Goal: Information Seeking & Learning: Check status

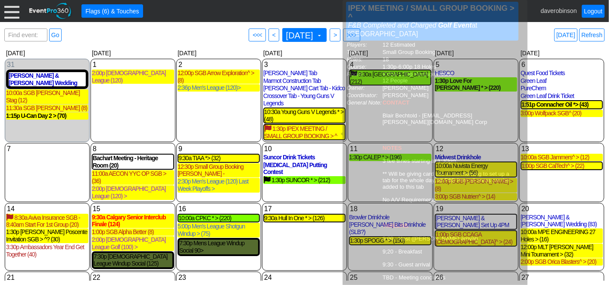
click at [541, 34] on div "[DATE] Refresh" at bounding box center [564, 34] width 82 height 13
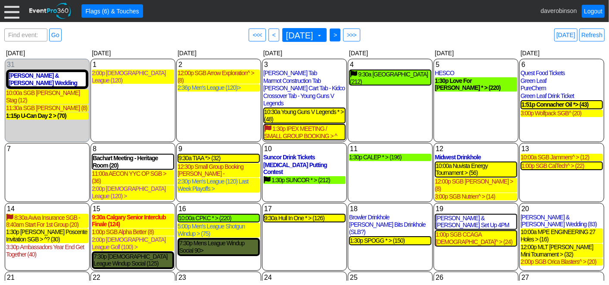
click at [339, 31] on span ">" at bounding box center [335, 35] width 6 height 9
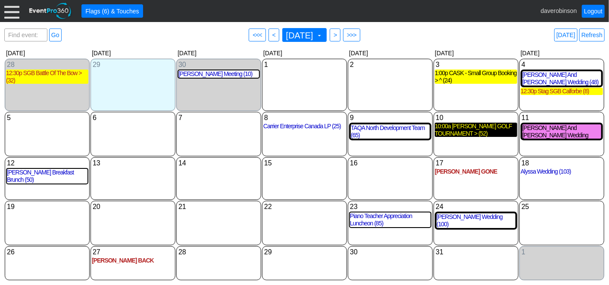
click at [503, 129] on div "10:00a [PERSON_NAME] GOLF TOURNAMENT > (52)" at bounding box center [476, 129] width 82 height 15
click at [271, 32] on span "<" at bounding box center [274, 35] width 6 height 9
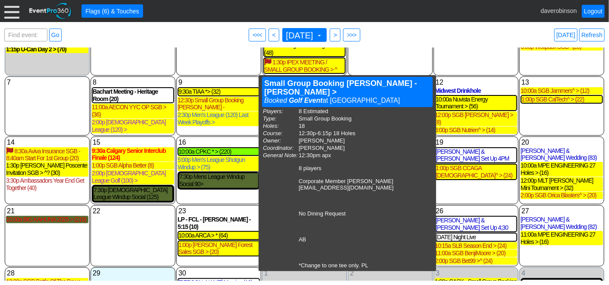
scroll to position [67, 0]
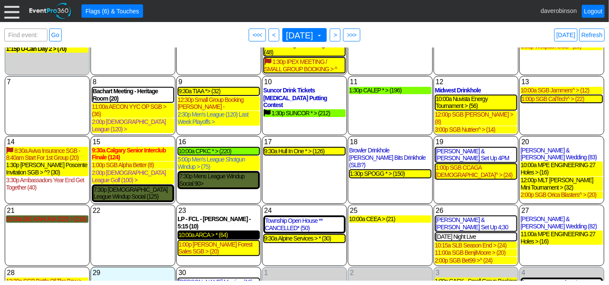
click at [212, 231] on div "10:00a ARCA > * (64)" at bounding box center [219, 234] width 81 height 7
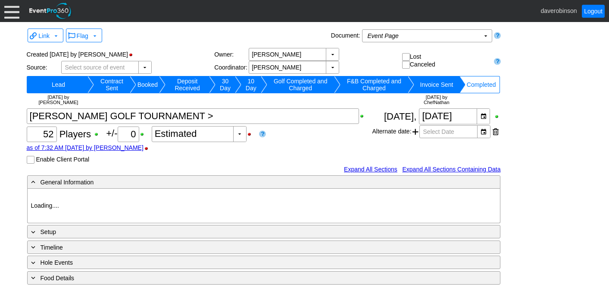
type input "Heritage Pointe Golf Club"
type input "Other"
type input "Single Tee"
type input "Black"
type input "1203082"
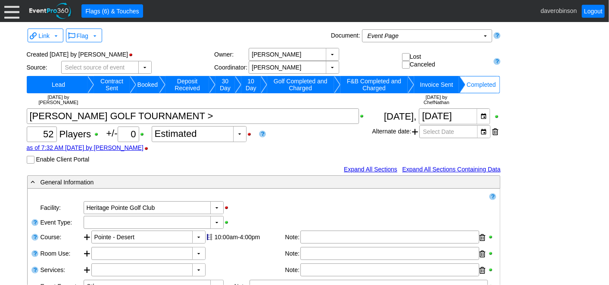
click at [320, 137] on div "Χ 52 Players +/- Χ 0 ▼ Χ Estimated as of 7:32 AM on Tuesday, 9/16/2025 by AdamB…" at bounding box center [200, 135] width 346 height 55
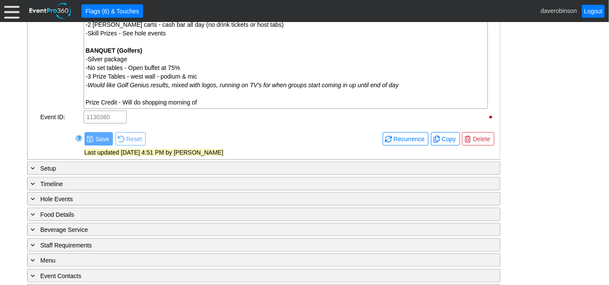
scroll to position [525, 0]
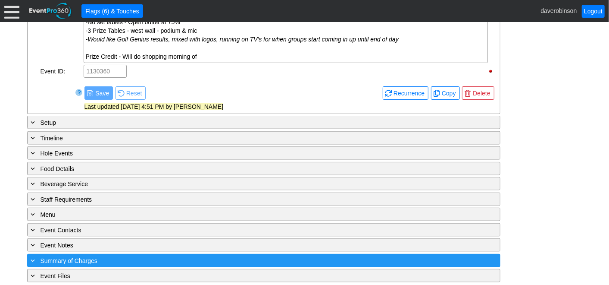
click at [65, 255] on div "+ Summary of Charges" at bounding box center [246, 260] width 434 height 10
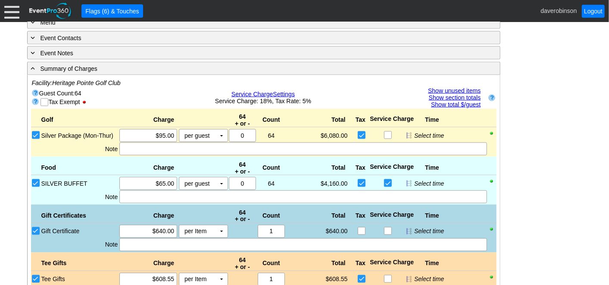
scroll to position [699, 0]
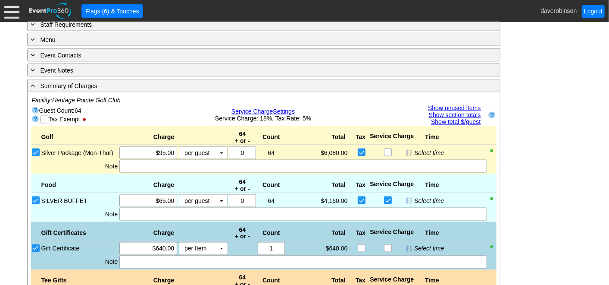
click at [453, 104] on link "Show unused items" at bounding box center [454, 107] width 53 height 7
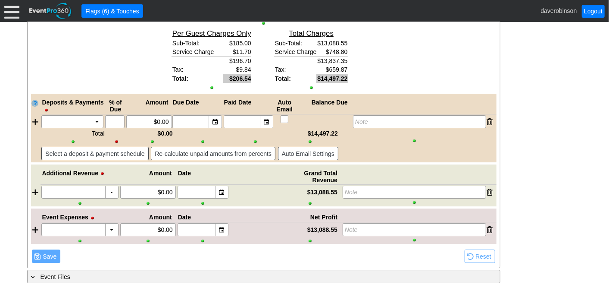
scroll to position [1720, 0]
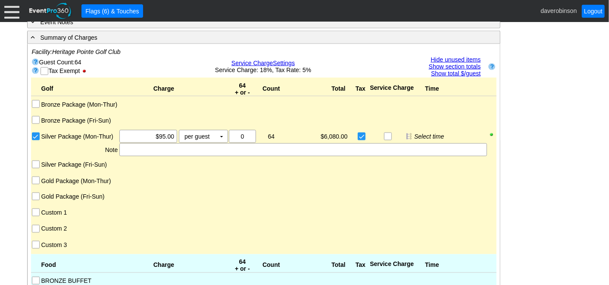
scroll to position [762, 0]
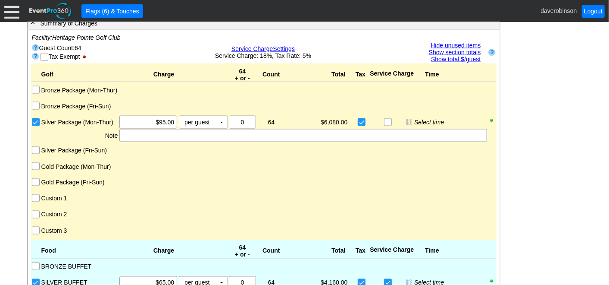
click at [458, 42] on link "Hide unused items" at bounding box center [456, 45] width 50 height 7
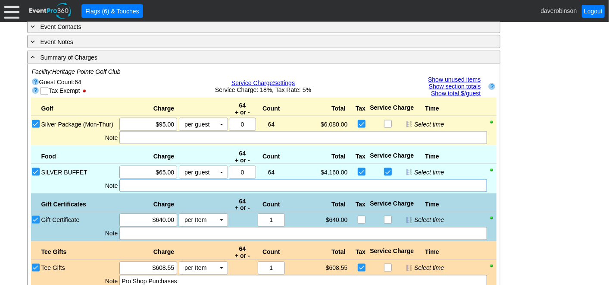
scroll to position [714, 0]
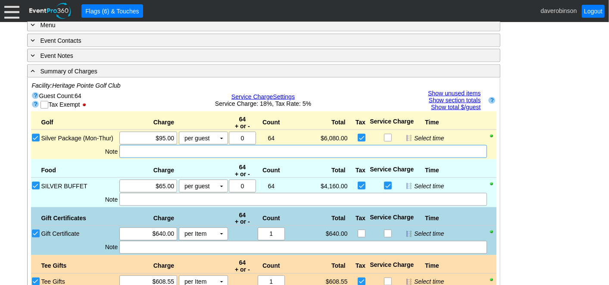
click at [141, 150] on div at bounding box center [302, 151] width 367 height 13
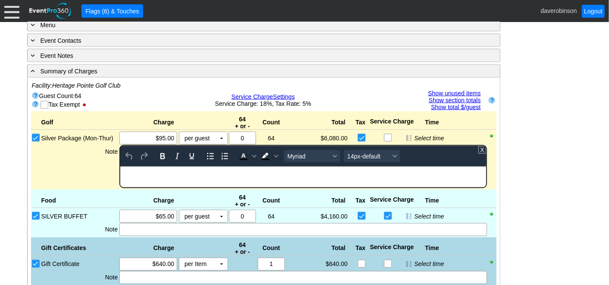
scroll to position [0, 0]
drag, startPoint x: 151, startPoint y: 173, endPoint x: 266, endPoint y: 326, distance: 190.7
click at [120, 167] on html "RUNG IN" at bounding box center [303, 171] width 366 height 11
click at [162, 151] on icon "Bold" at bounding box center [162, 156] width 10 height 10
click at [277, 154] on icon "Background color Black" at bounding box center [276, 156] width 4 height 4
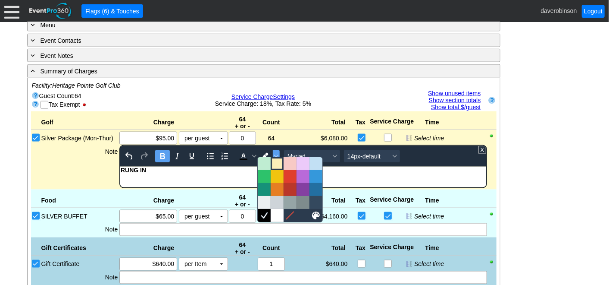
click at [274, 163] on div at bounding box center [277, 163] width 10 height 10
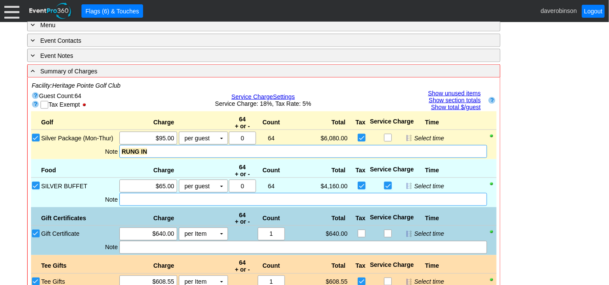
click at [132, 195] on div at bounding box center [302, 199] width 367 height 13
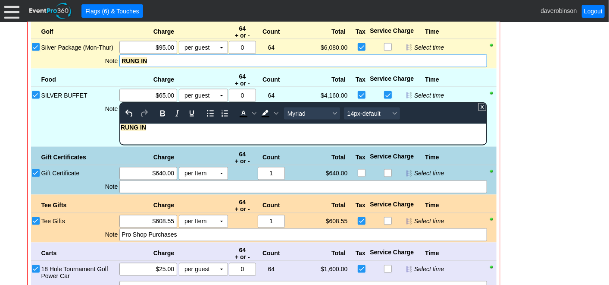
scroll to position [810, 0]
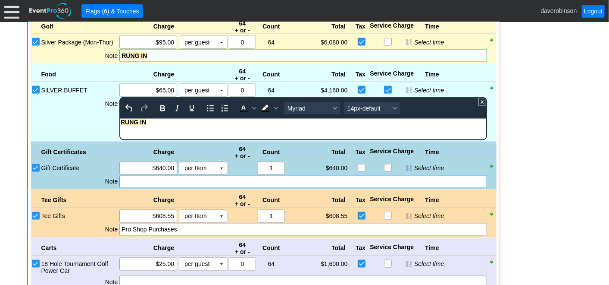
click at [132, 179] on div "Golf Charge 64 + or - Count Total Tax Service Charge Time Bronze Package (Mon-T…" at bounding box center [264, 196] width 466 height 360
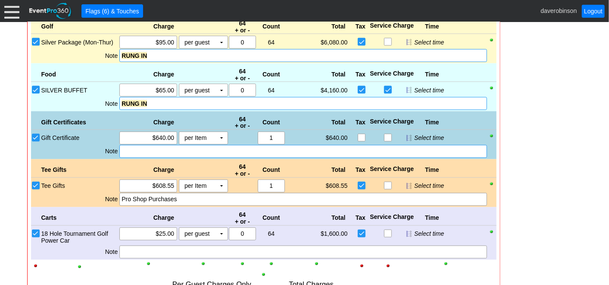
click at [132, 148] on div at bounding box center [302, 151] width 367 height 13
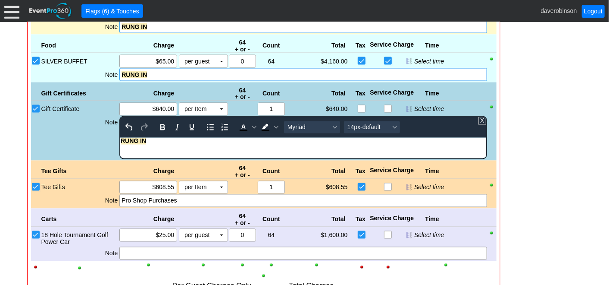
scroll to position [858, 0]
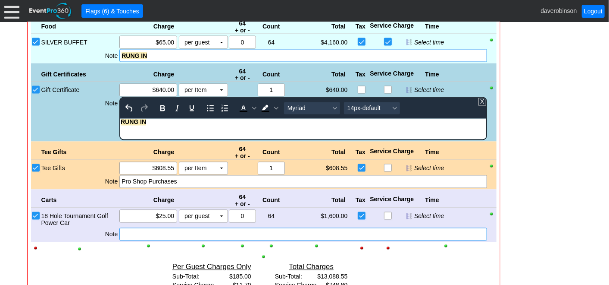
click at [132, 229] on div "Golf Charge 64 + or - Count Total Tax Service Charge Time Bronze Package (Mon-T…" at bounding box center [264, 148] width 466 height 360
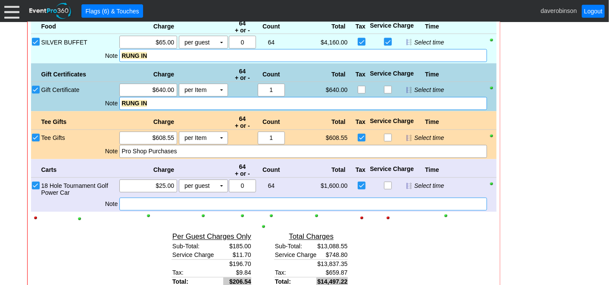
click at [134, 199] on div at bounding box center [302, 203] width 367 height 13
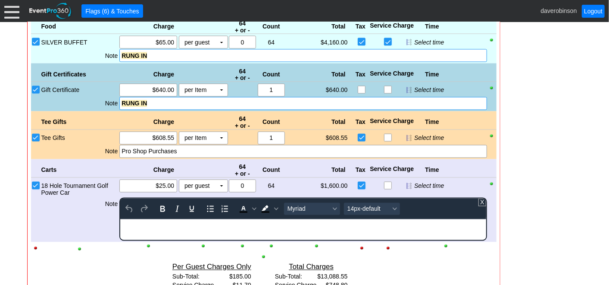
scroll to position [0, 0]
click at [122, 147] on div "Pro Shop Purchases" at bounding box center [303, 151] width 363 height 9
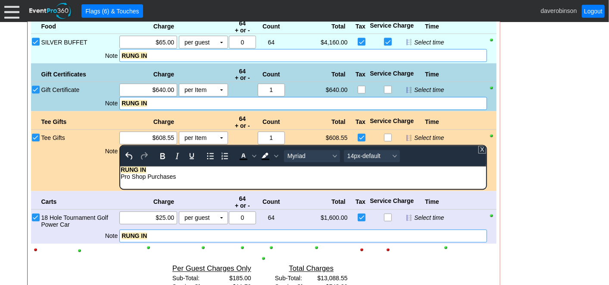
click at [91, 168] on div "Golf Charge 64 + or - Count Total Tax Service Charge Time Bronze Package (Mon-T…" at bounding box center [264, 148] width 466 height 361
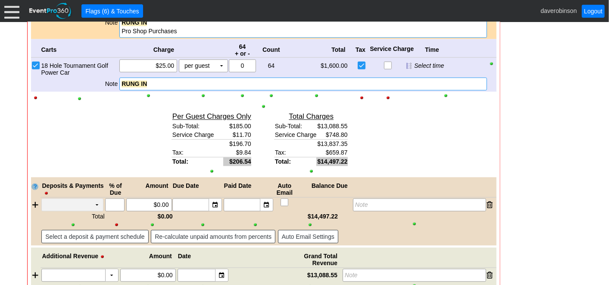
scroll to position [1050, 0]
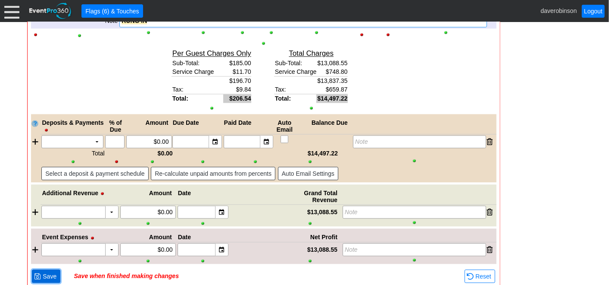
click at [48, 272] on span "Save" at bounding box center [49, 276] width 17 height 9
